Goal: Register for event/course

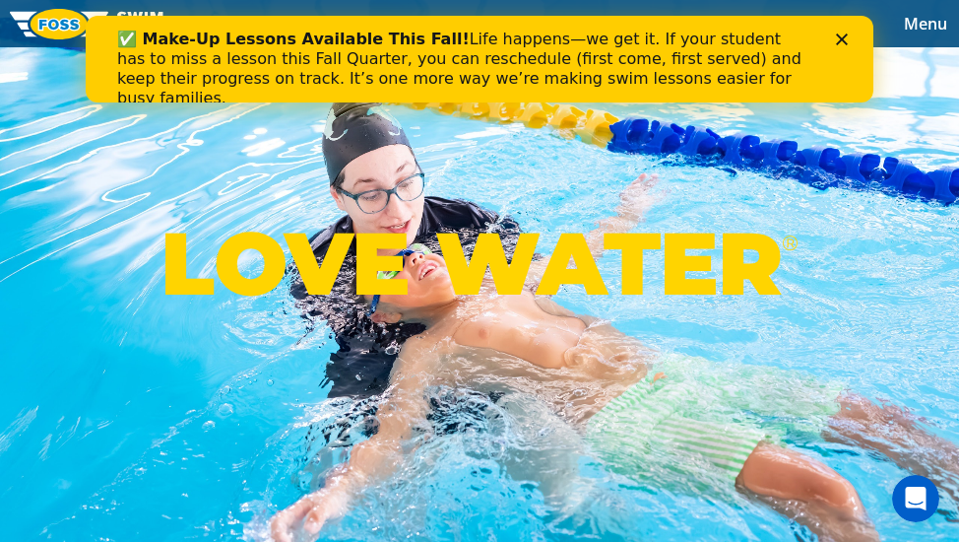
click at [209, 175] on div "LOVE WATER ®" at bounding box center [479, 271] width 959 height 542
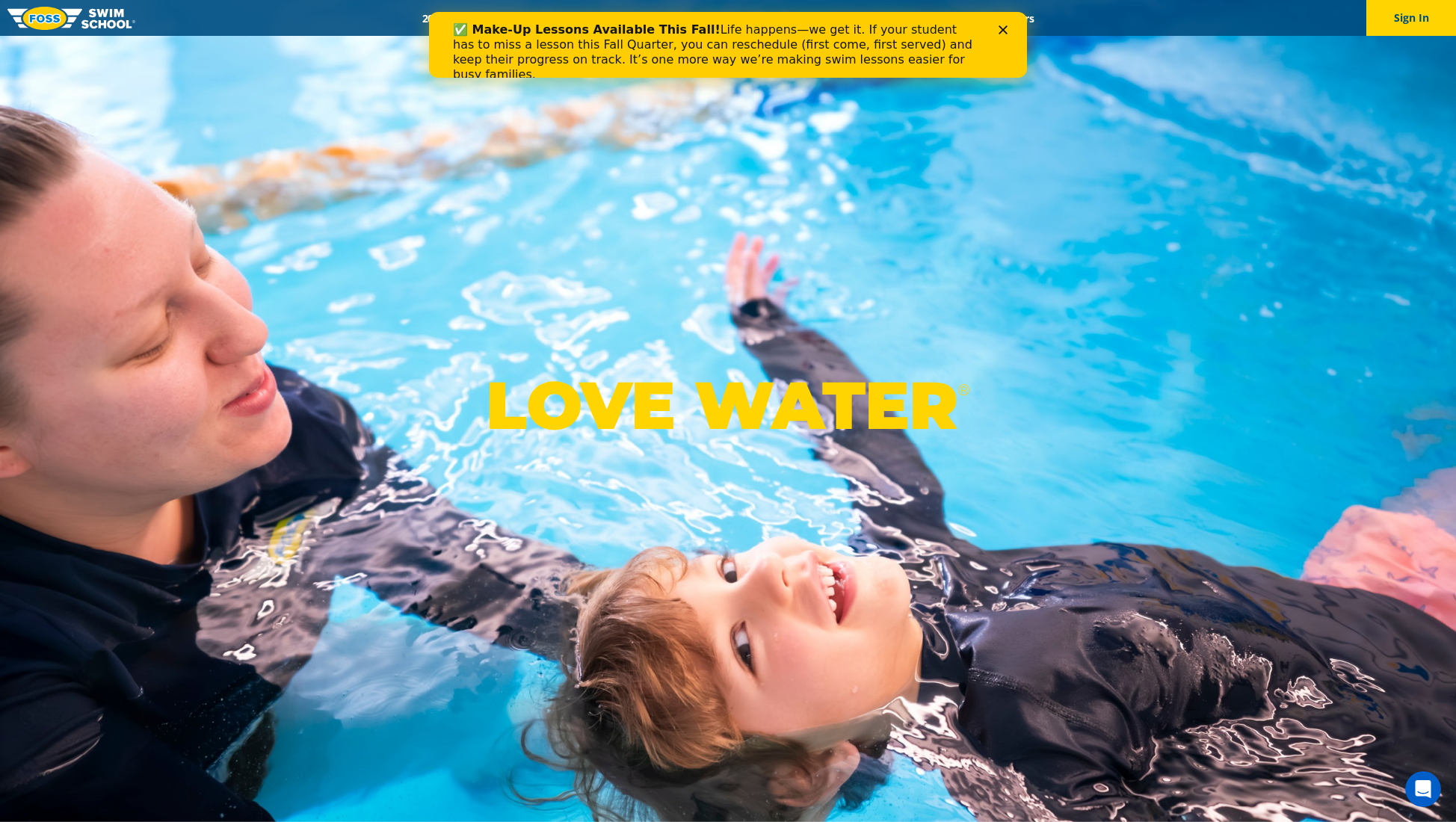
click at [727, 27] on icon "Close" at bounding box center [1003, 30] width 9 height 9
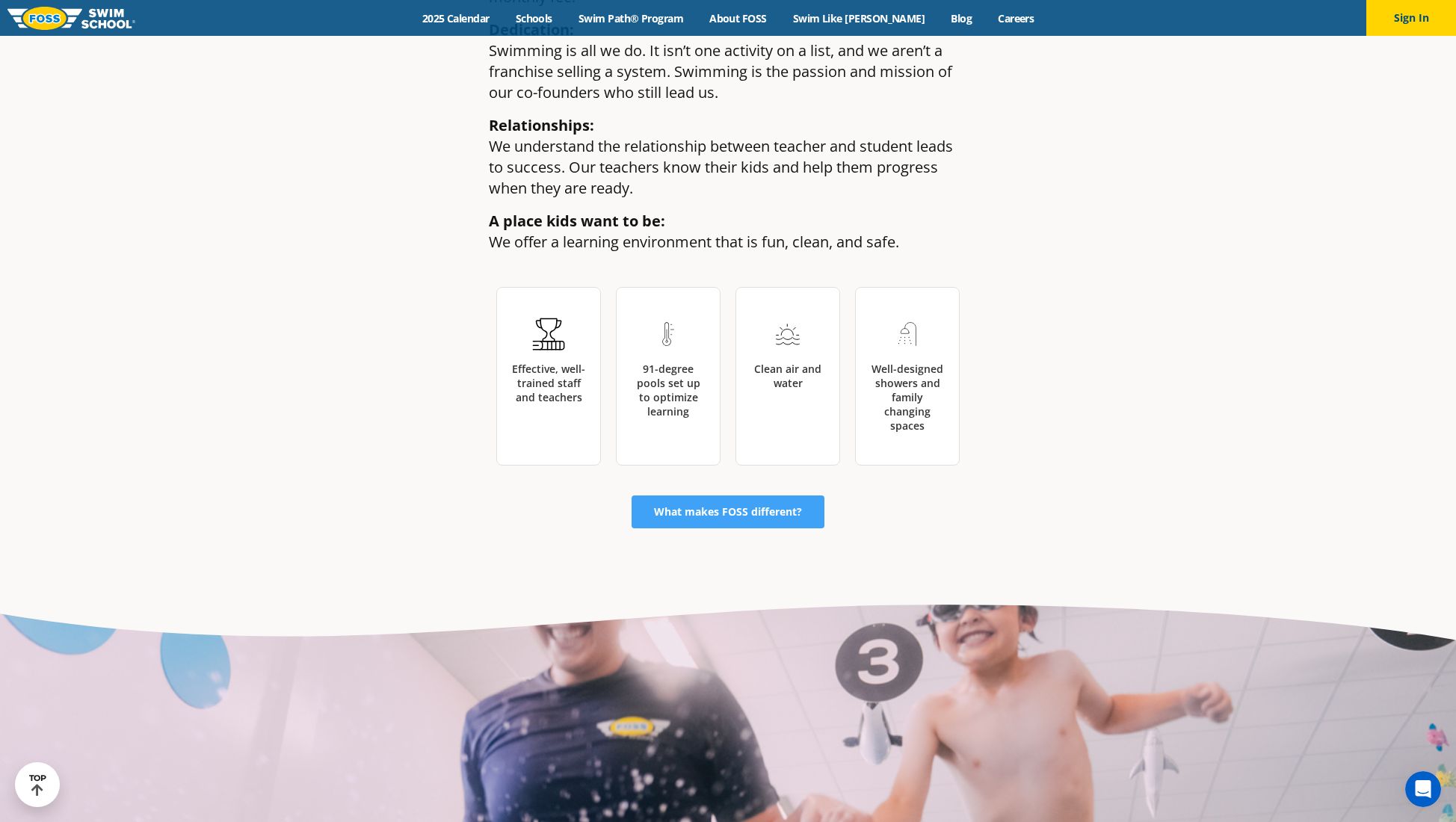
scroll to position [2542, 0]
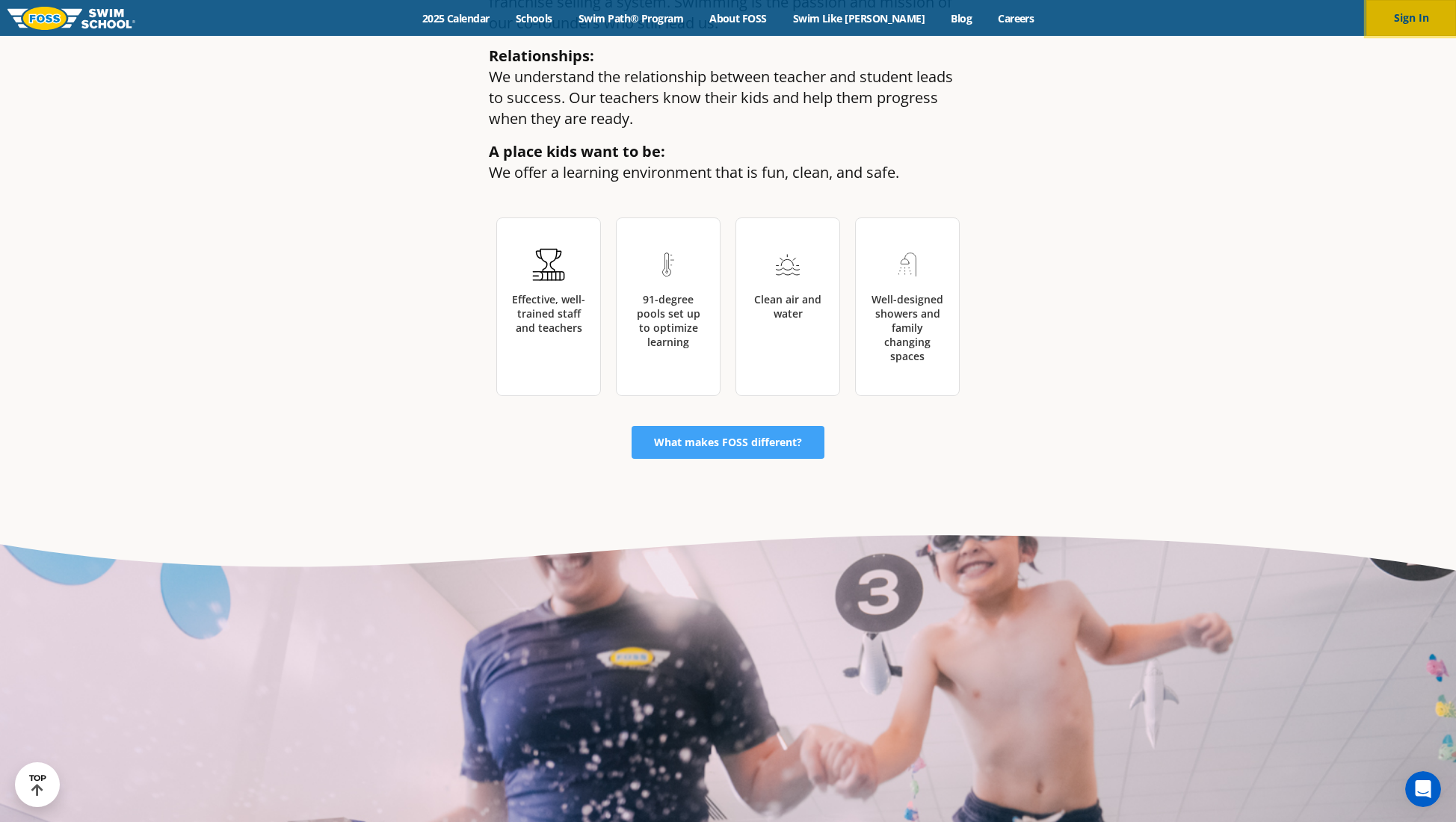
click at [727, 10] on button "Sign In" at bounding box center [1410, 17] width 90 height 36
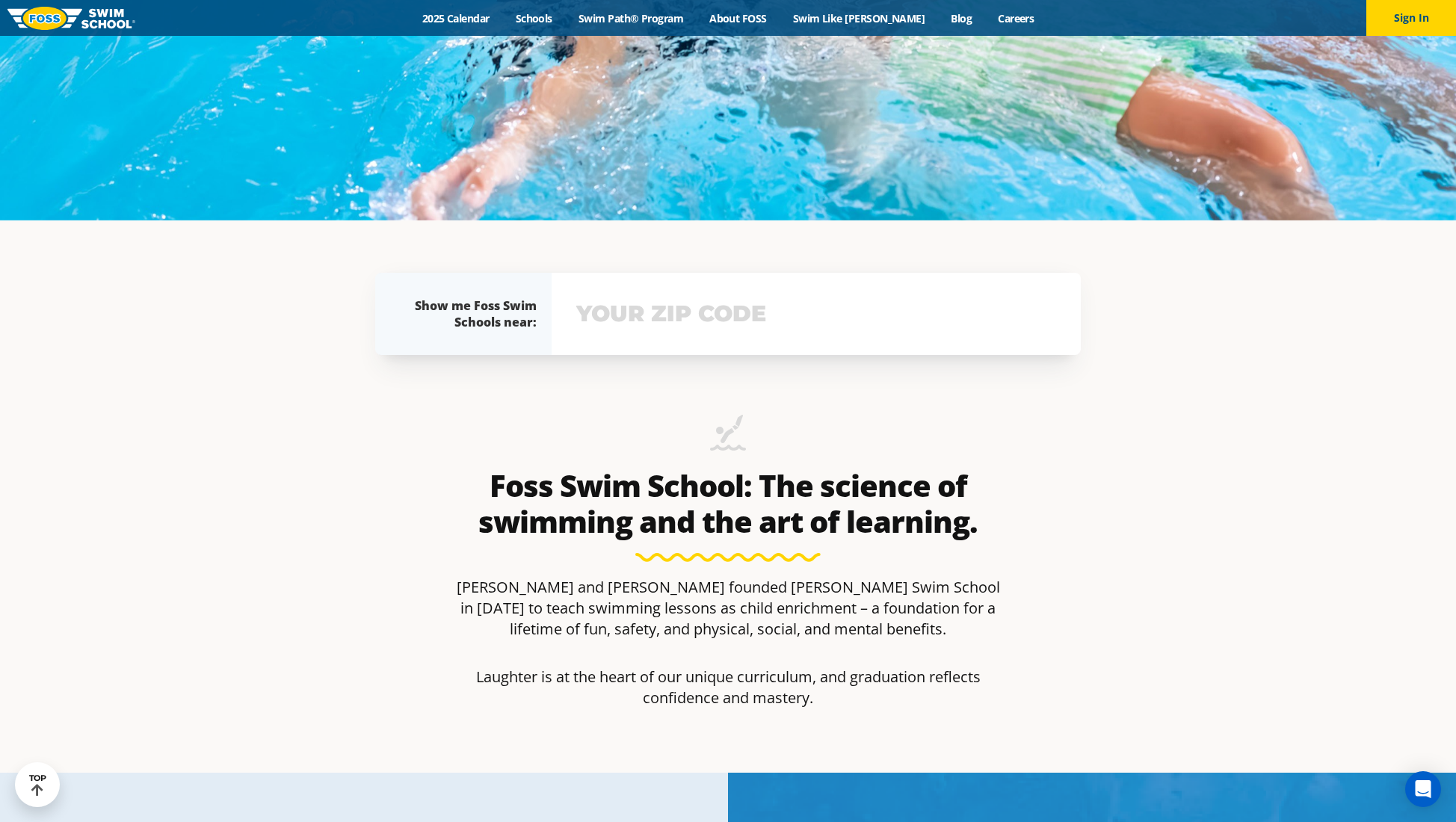
click at [712, 311] on input "text" at bounding box center [816, 313] width 487 height 43
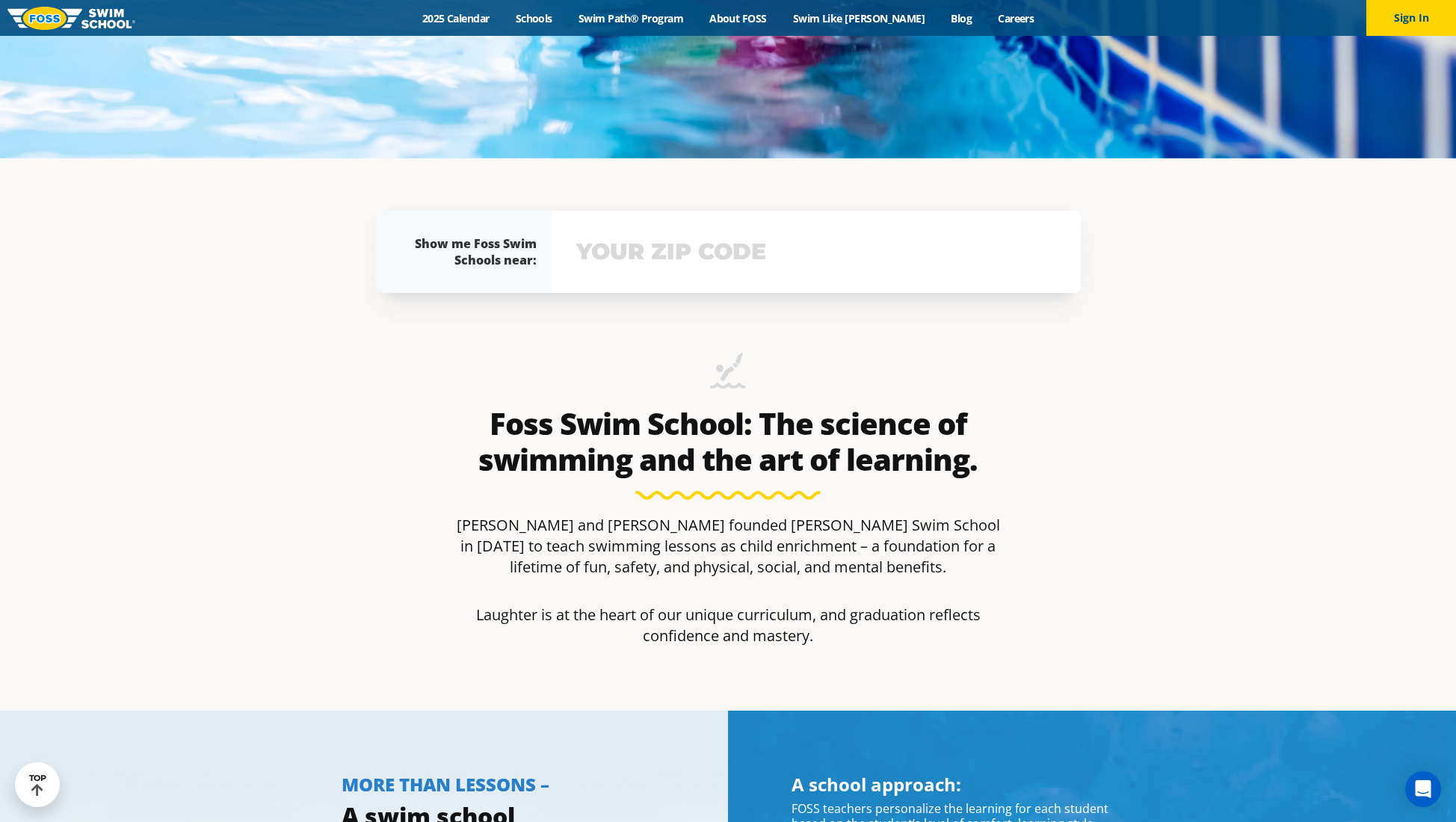
scroll to position [800, 0]
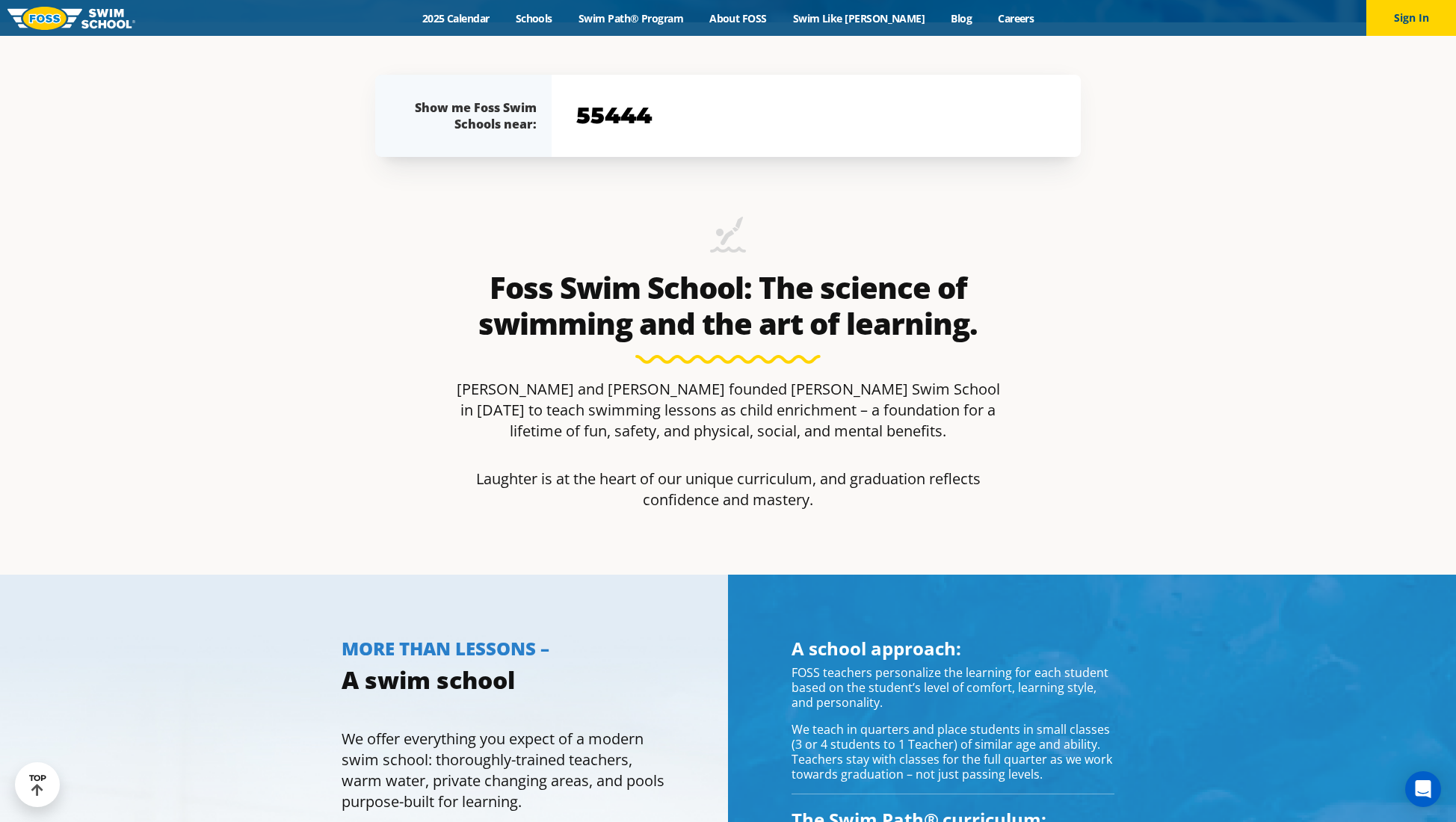
type input "55444"
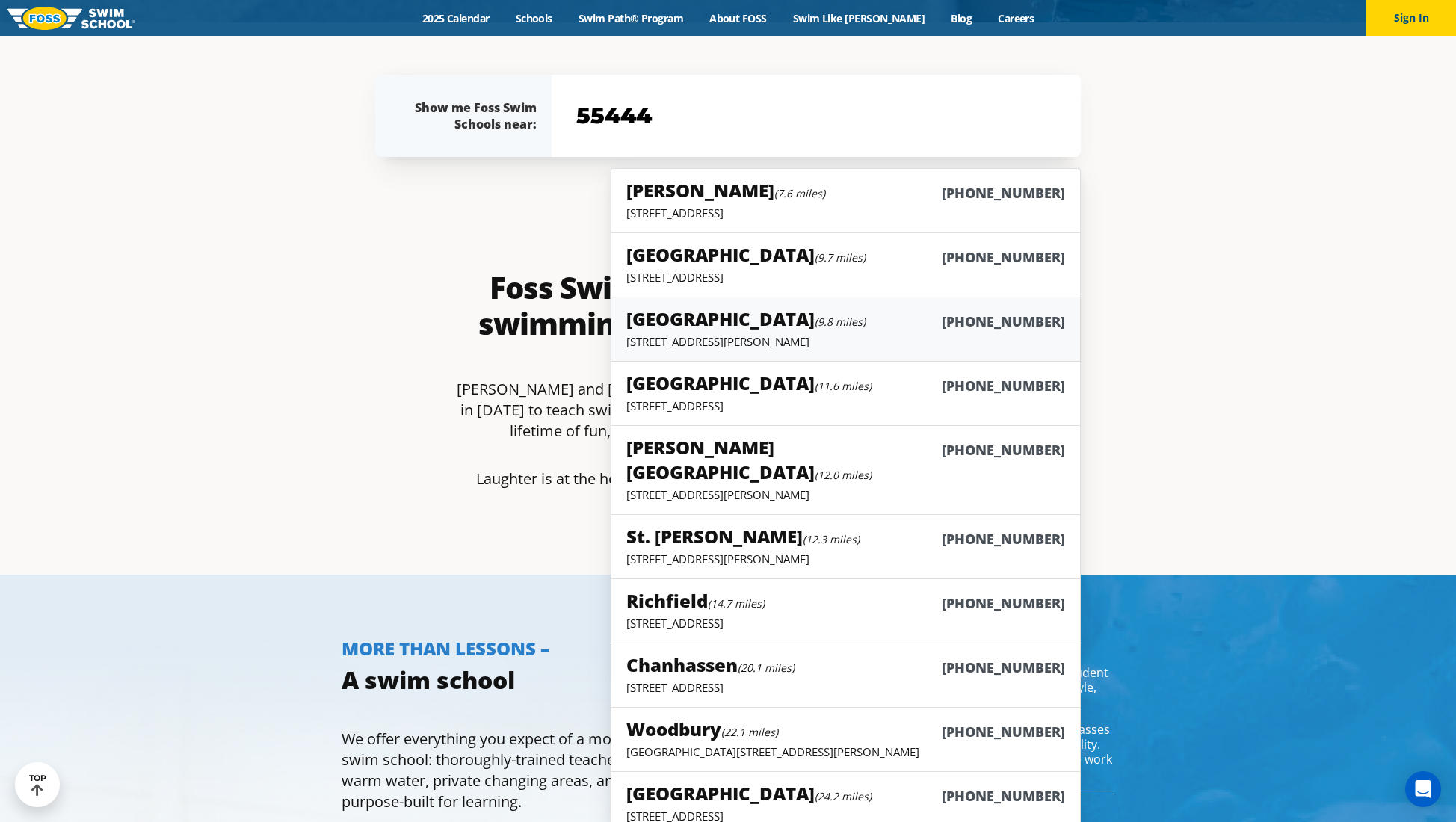
click at [865, 313] on div "Maple Grove (9.8 miles) (763) 416-8993" at bounding box center [845, 320] width 439 height 27
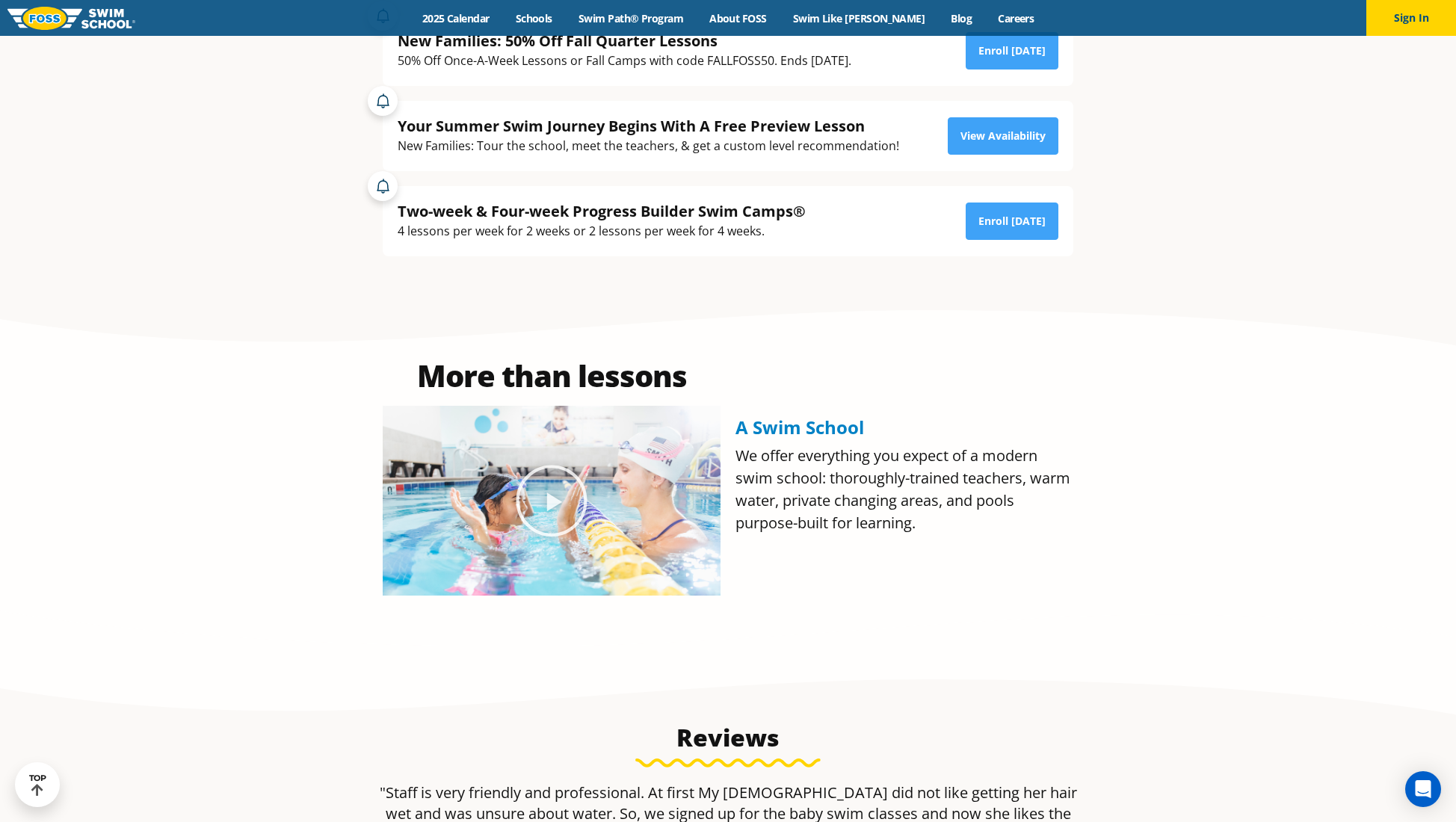
scroll to position [449, 0]
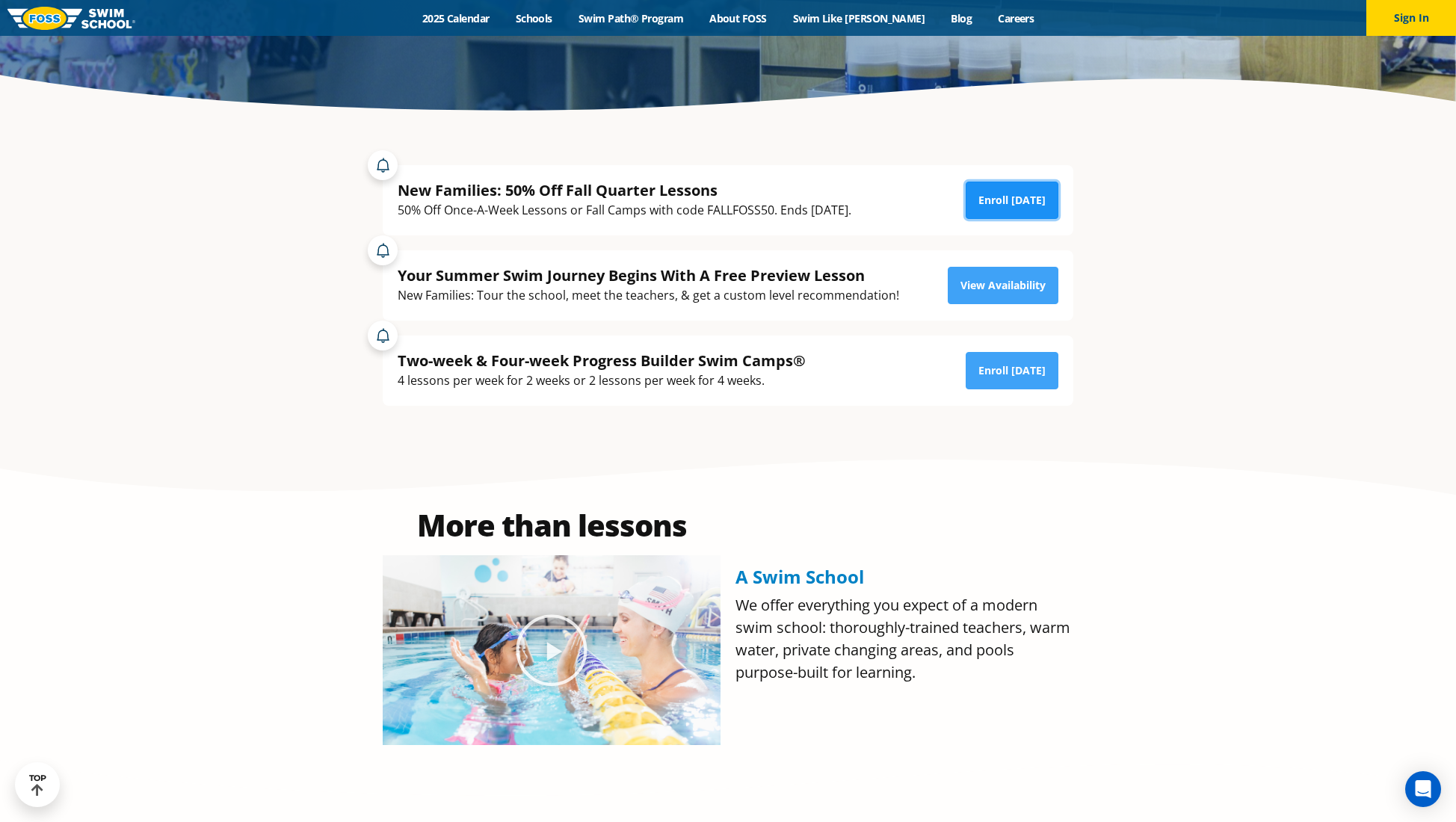
click at [1022, 186] on link "Enroll [DATE]" at bounding box center [1011, 200] width 93 height 37
